Goal: Information Seeking & Learning: Learn about a topic

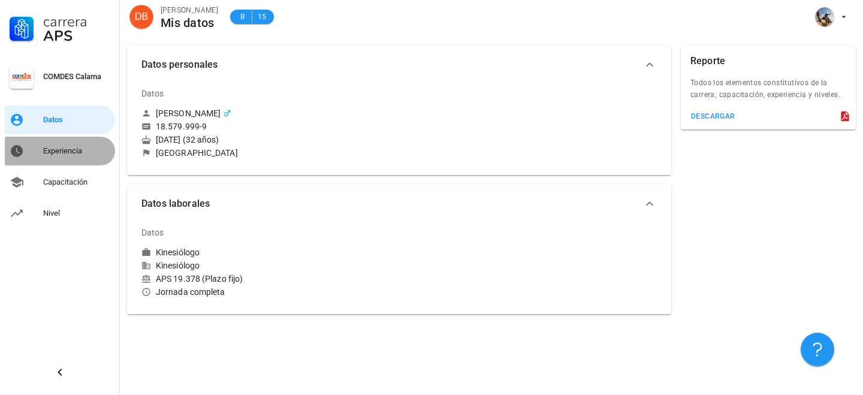
click at [71, 147] on div "Experiencia" at bounding box center [76, 151] width 67 height 10
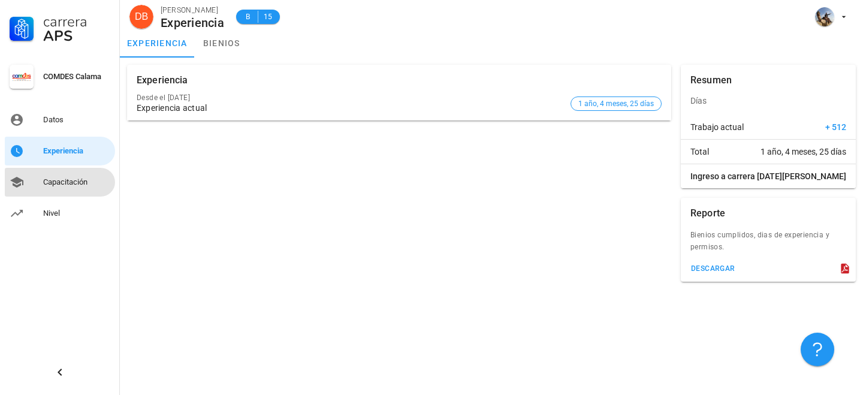
click at [63, 179] on div "Capacitación" at bounding box center [76, 182] width 67 height 10
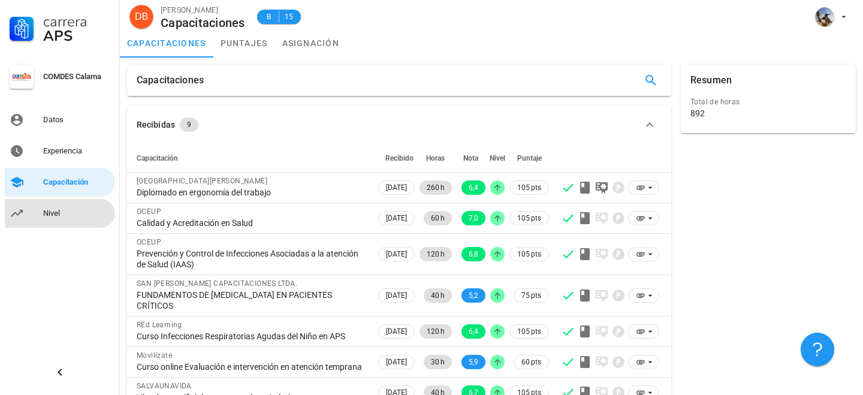
click at [38, 207] on link "Nivel" at bounding box center [60, 213] width 110 height 29
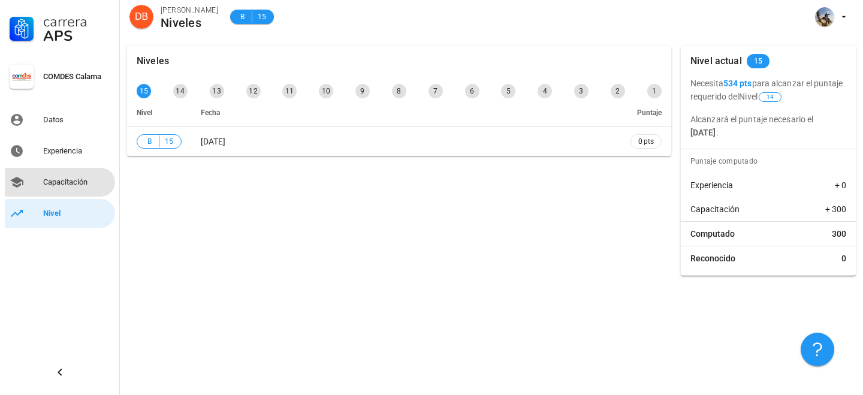
click at [61, 182] on div "Capacitación" at bounding box center [76, 182] width 67 height 10
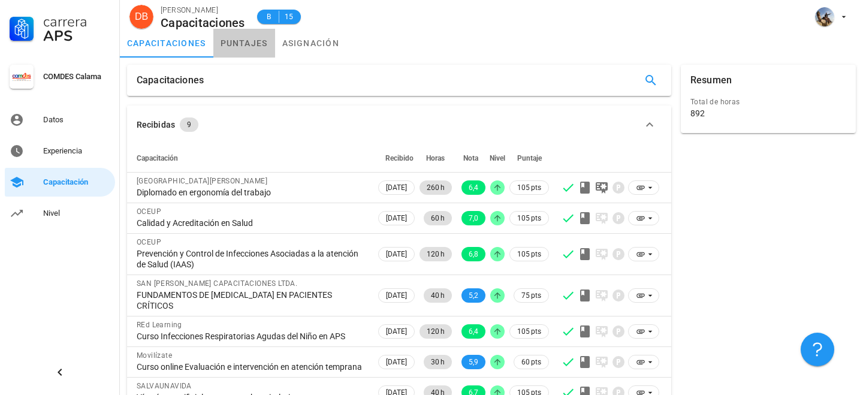
click at [240, 53] on link "puntajes" at bounding box center [244, 43] width 62 height 29
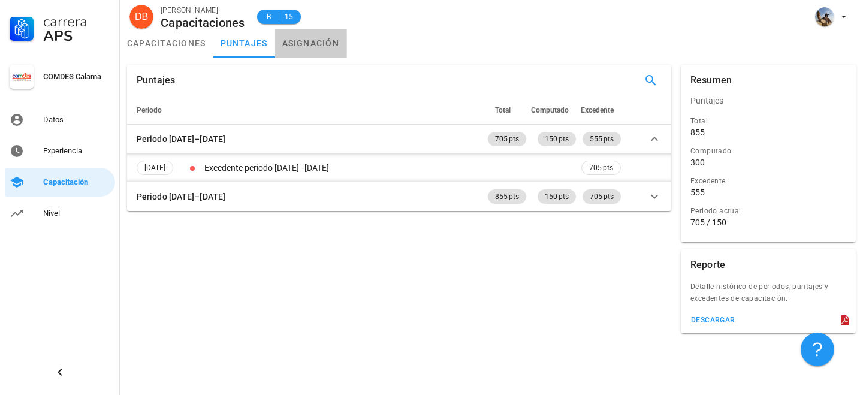
click at [312, 38] on link "asignación" at bounding box center [311, 43] width 72 height 29
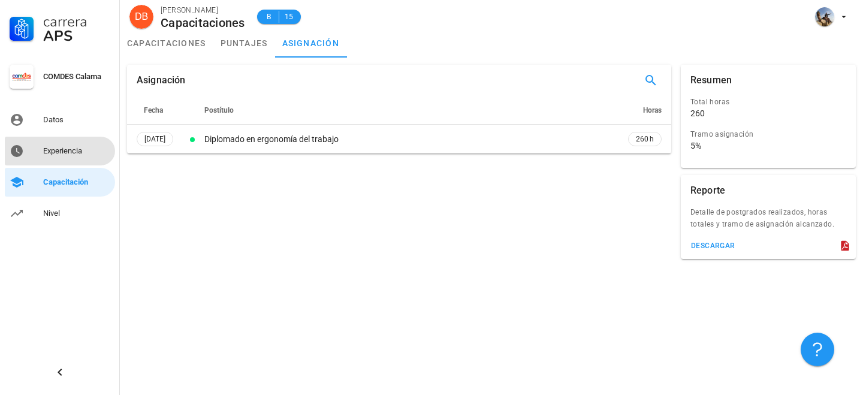
click at [66, 150] on div "Experiencia" at bounding box center [76, 151] width 67 height 10
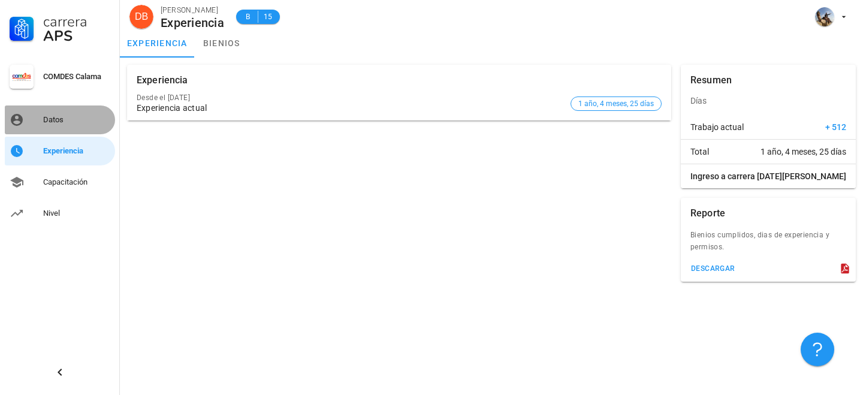
click at [67, 128] on div "Datos" at bounding box center [76, 119] width 67 height 19
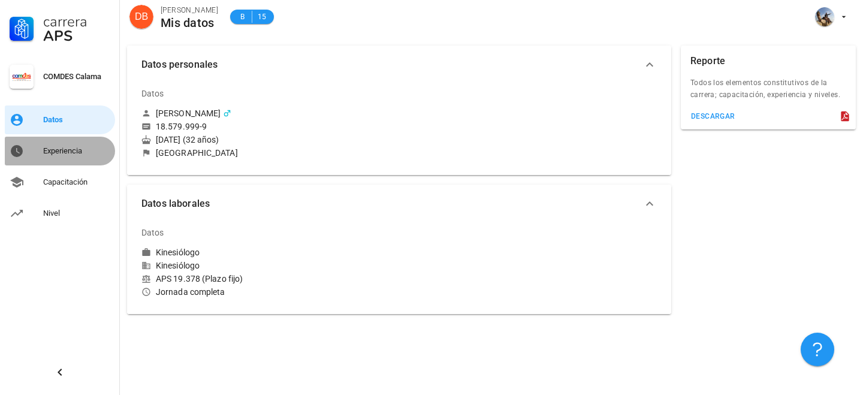
click at [73, 147] on div "Experiencia" at bounding box center [76, 151] width 67 height 10
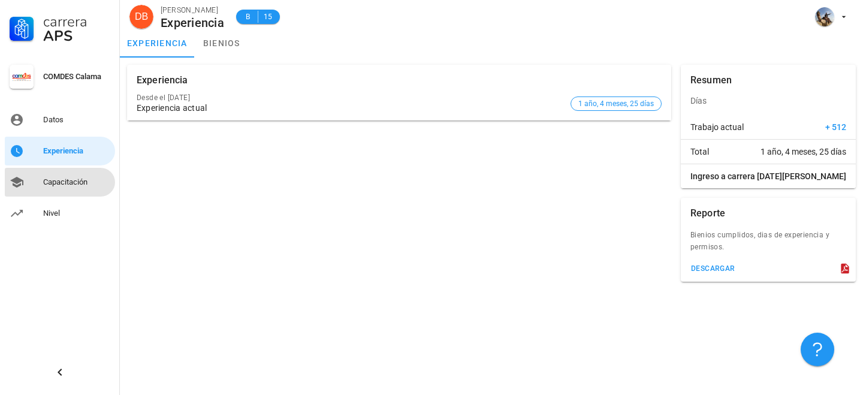
click at [72, 177] on div "Capacitación" at bounding box center [76, 182] width 67 height 10
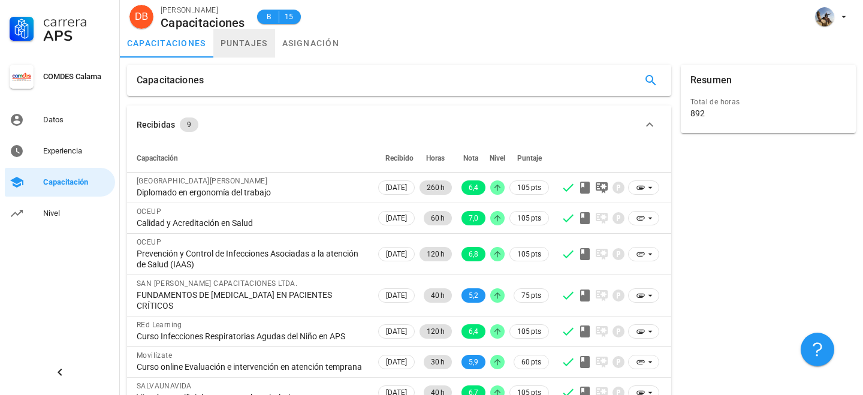
click at [247, 46] on link "puntajes" at bounding box center [244, 43] width 62 height 29
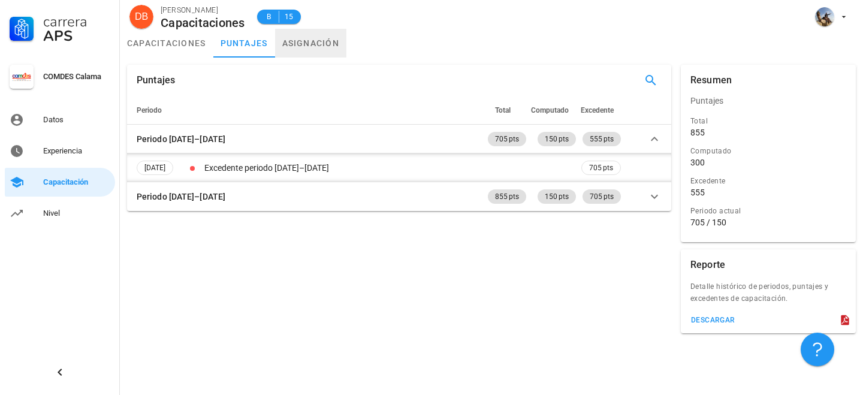
click at [305, 45] on link "asignación" at bounding box center [311, 43] width 72 height 29
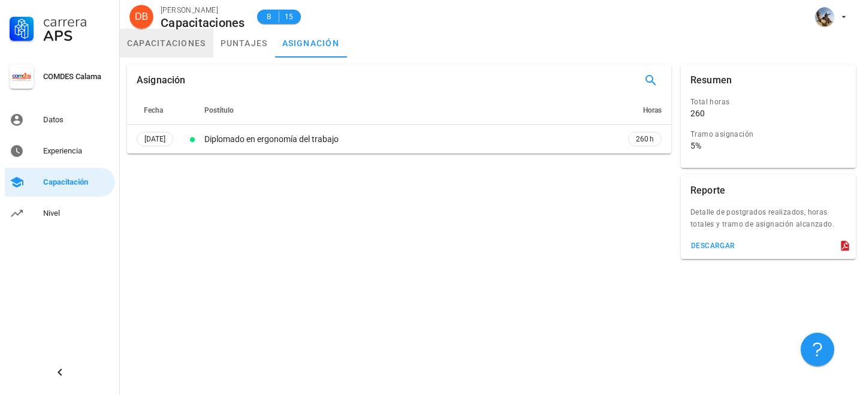
click at [174, 50] on link "capacitaciones" at bounding box center [166, 43] width 93 height 29
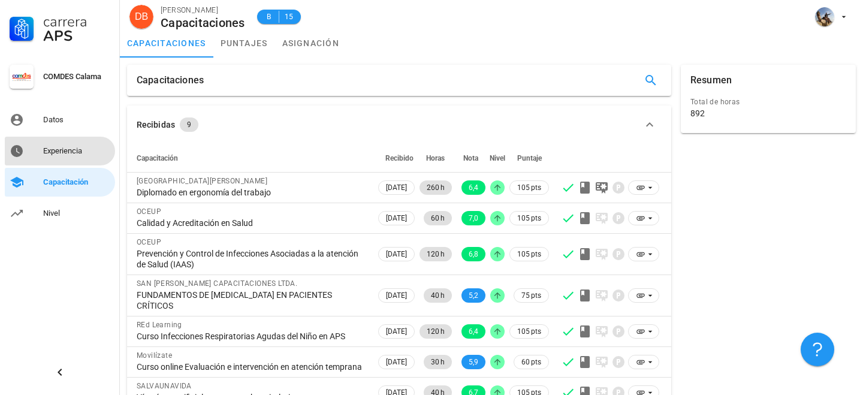
click at [77, 152] on div "Experiencia" at bounding box center [76, 151] width 67 height 10
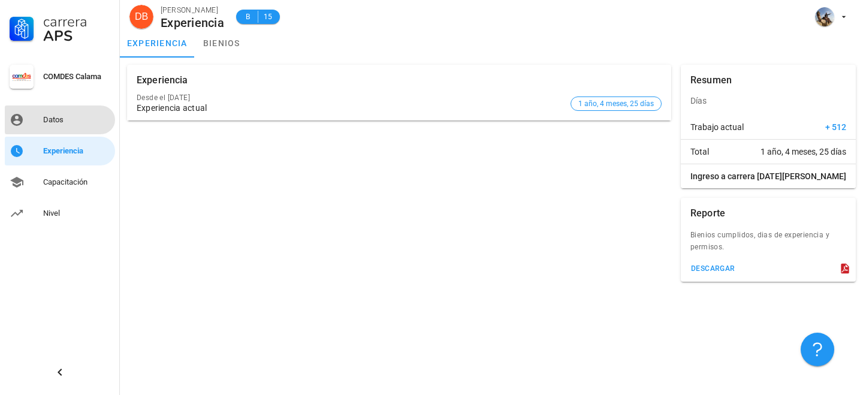
click at [63, 119] on div "Datos" at bounding box center [76, 120] width 67 height 10
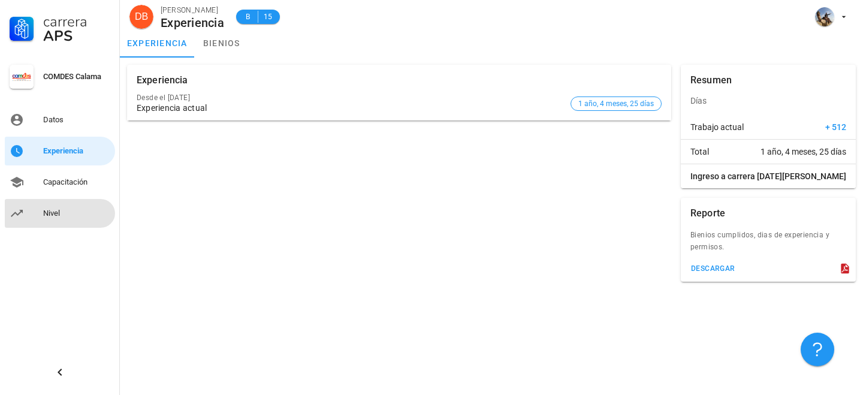
click at [74, 208] on div "Nivel" at bounding box center [76, 213] width 67 height 10
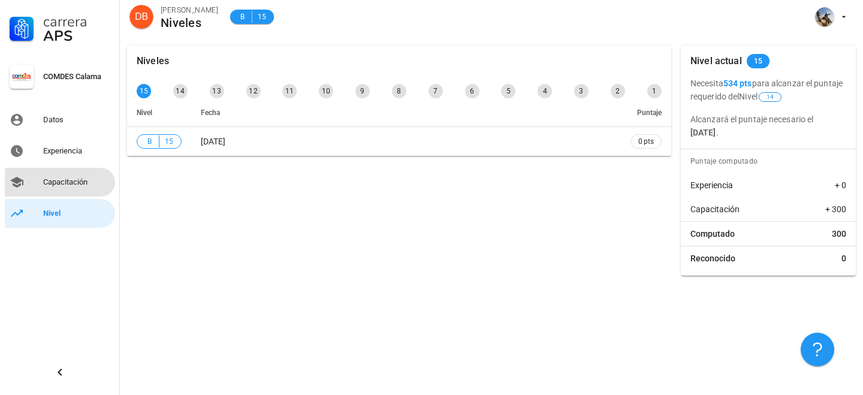
click at [70, 175] on div "Capacitación" at bounding box center [76, 182] width 67 height 19
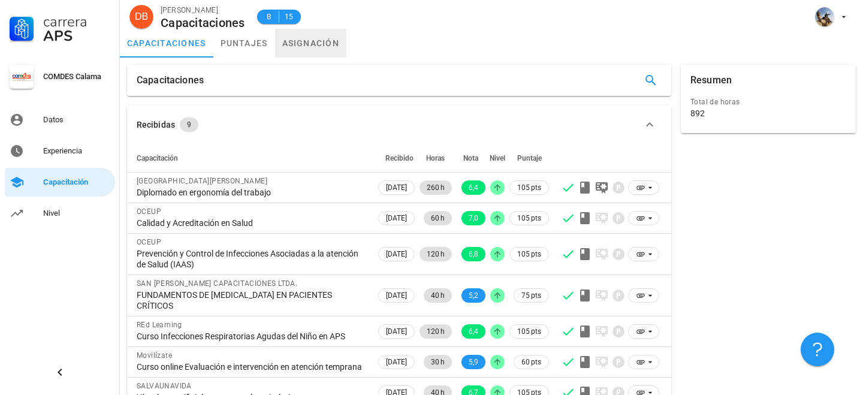
click at [300, 43] on link "asignación" at bounding box center [311, 43] width 72 height 29
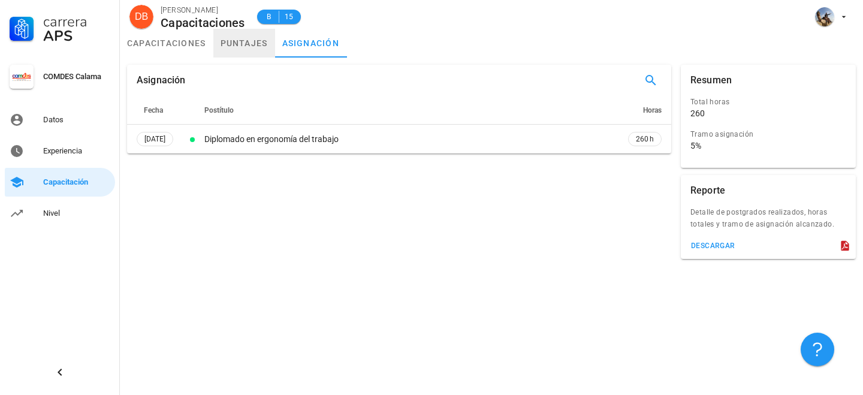
click at [243, 42] on link "puntajes" at bounding box center [244, 43] width 62 height 29
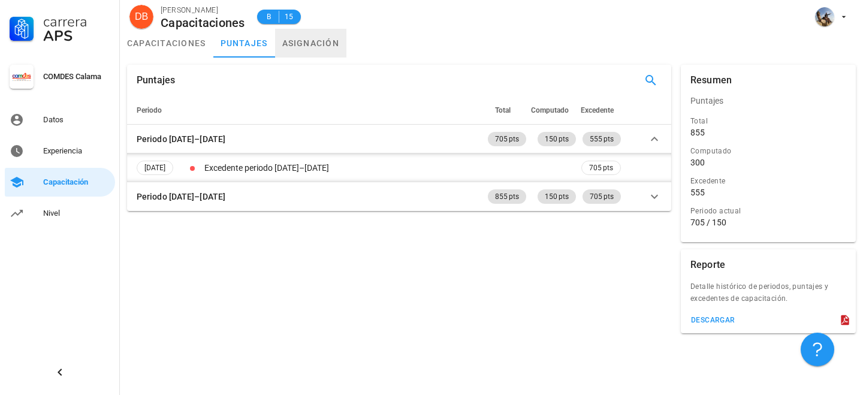
click at [313, 40] on link "asignación" at bounding box center [311, 43] width 72 height 29
